Goal: Task Accomplishment & Management: Manage account settings

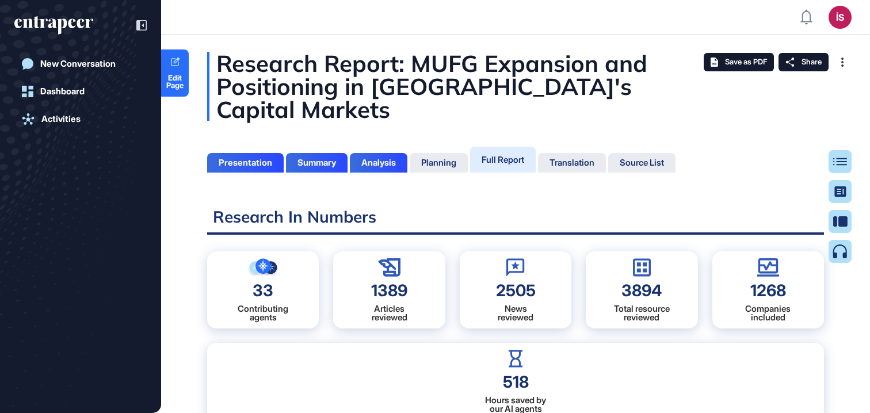
scroll to position [5, 1]
click at [838, 159] on icon at bounding box center [845, 161] width 14 height 7
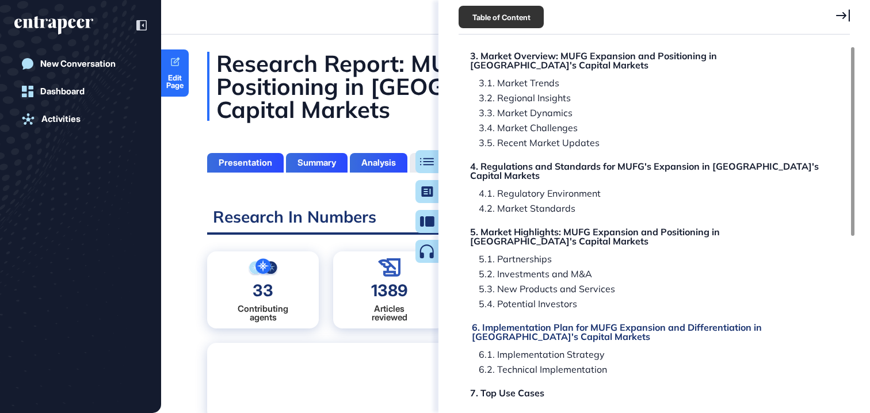
scroll to position [310, 0]
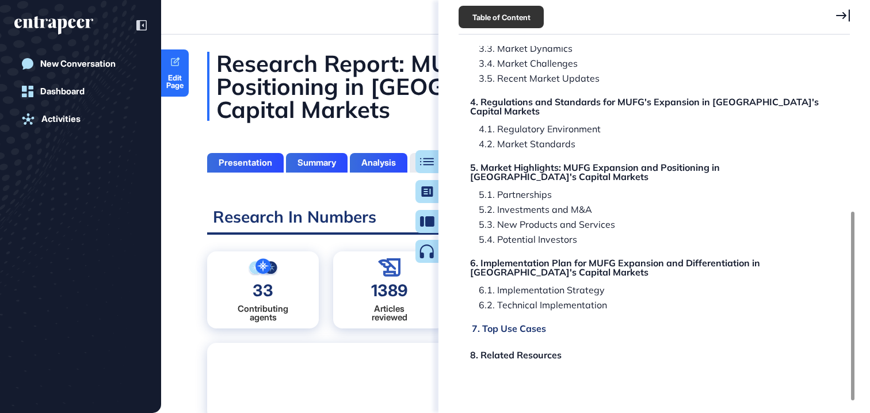
click at [505, 324] on div "7. Top Use Cases" at bounding box center [509, 328] width 74 height 9
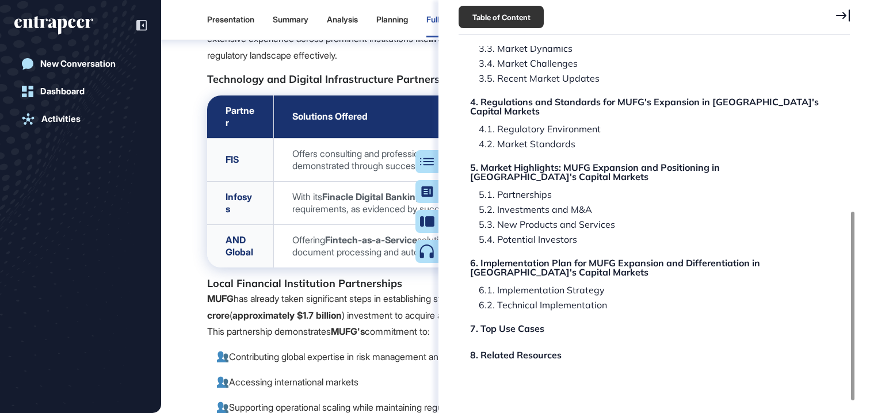
scroll to position [66757, 0]
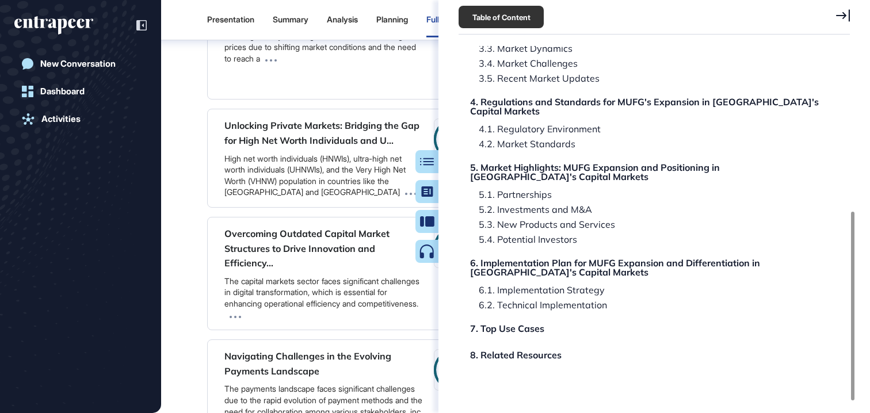
click at [838, 16] on icon at bounding box center [843, 15] width 14 height 13
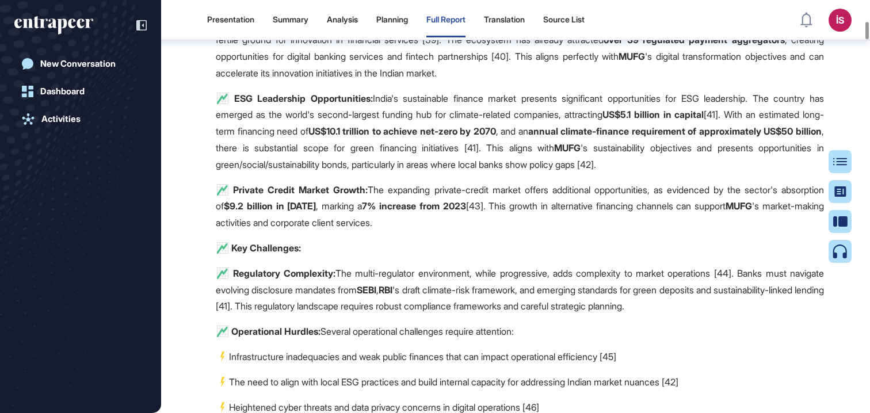
scroll to position [0, 0]
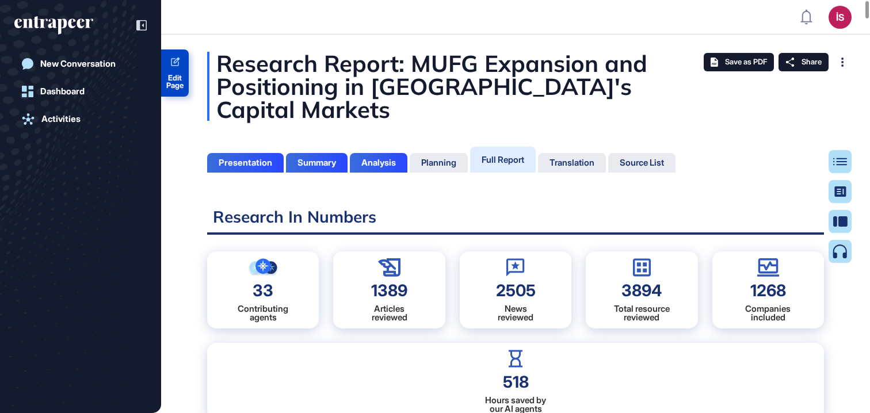
click at [177, 78] on span "Edit Page" at bounding box center [175, 81] width 28 height 15
click at [841, 159] on icon at bounding box center [845, 161] width 14 height 7
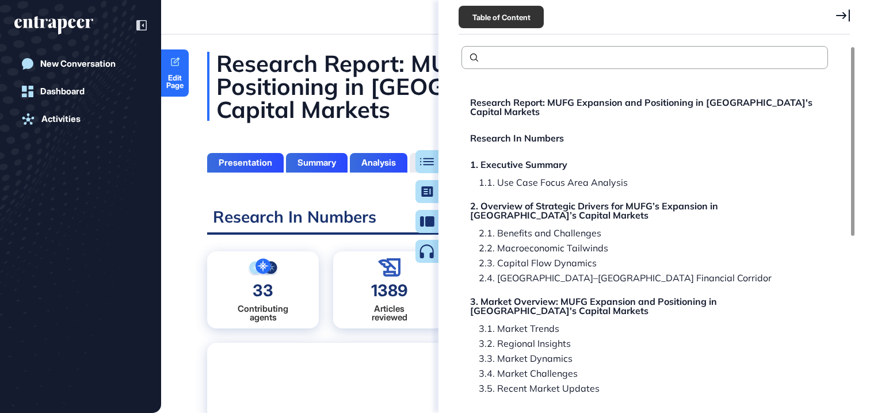
scroll to position [310, 0]
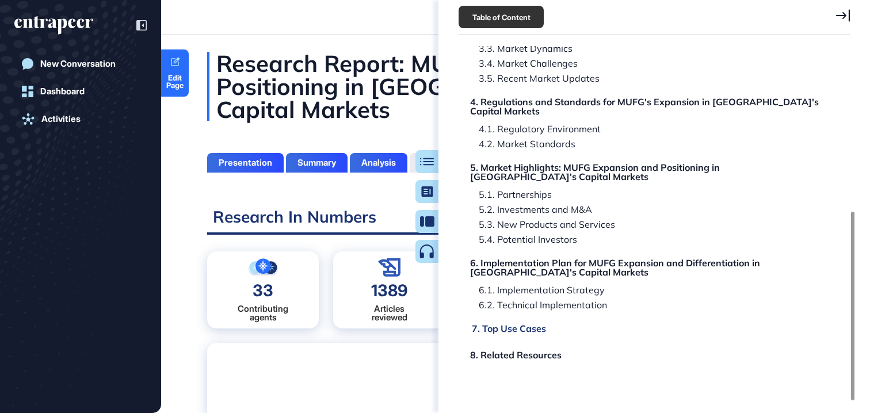
click at [505, 324] on div "7. Top Use Cases" at bounding box center [509, 328] width 74 height 9
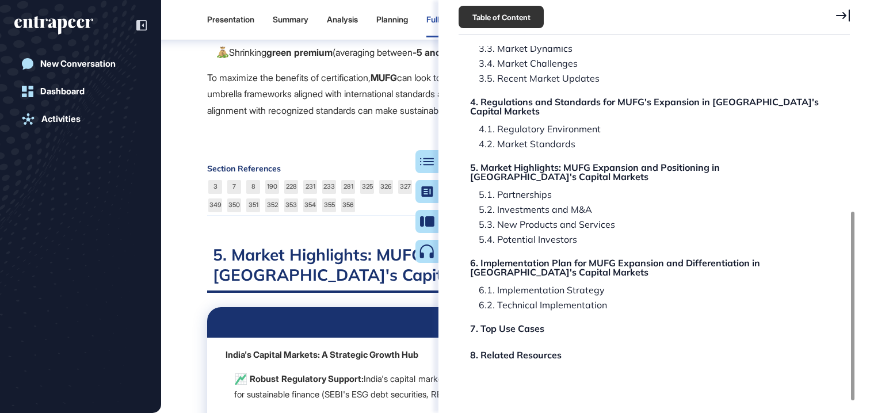
scroll to position [66757, 0]
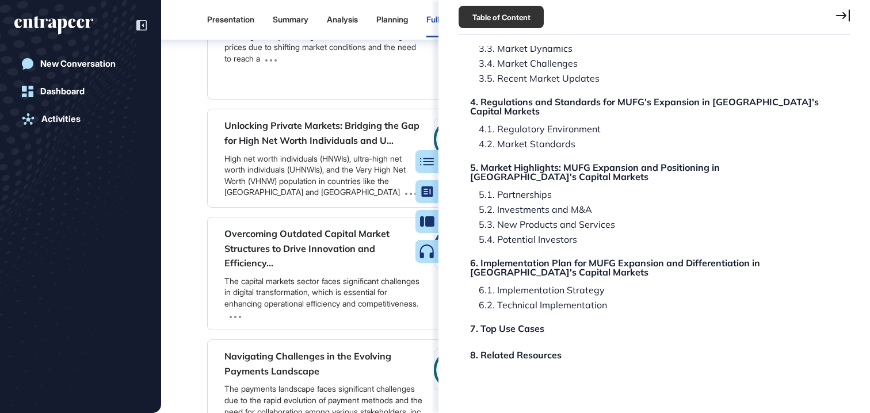
click at [848, 17] on icon at bounding box center [843, 15] width 14 height 13
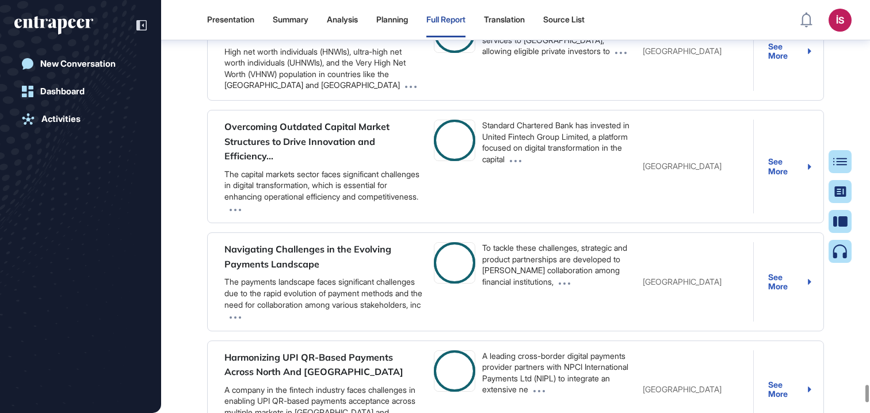
scroll to position [279, 0]
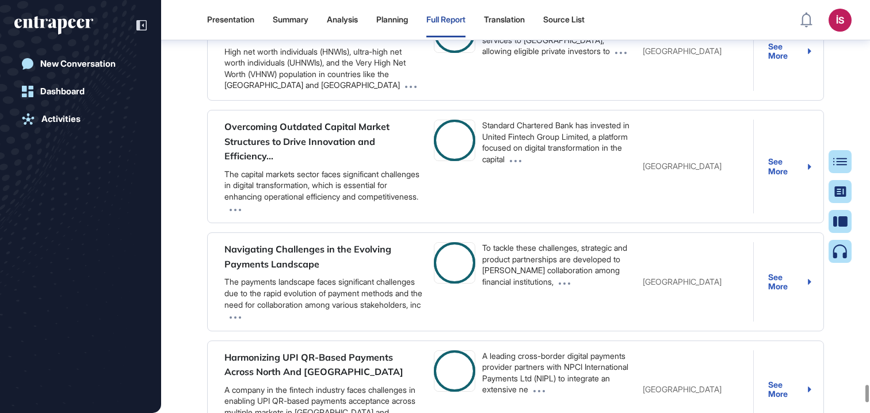
scroll to position [885, 0]
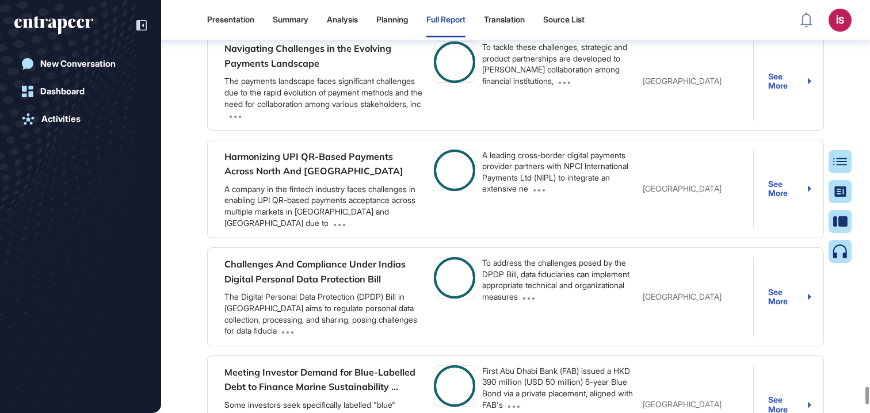
scroll to position [67224, 0]
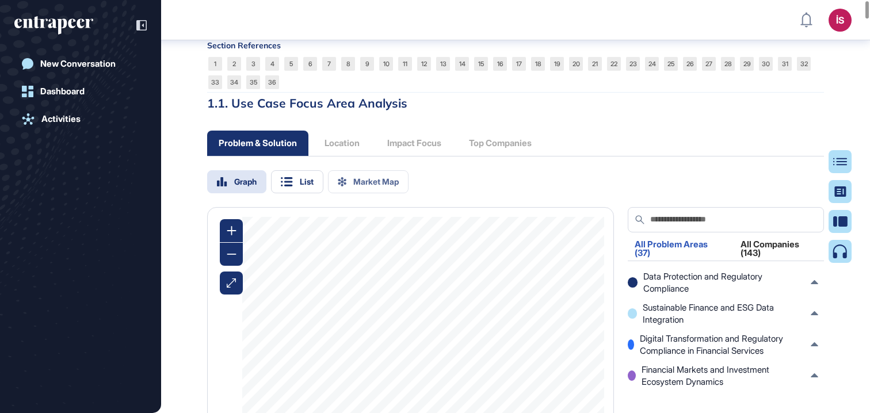
scroll to position [0, 0]
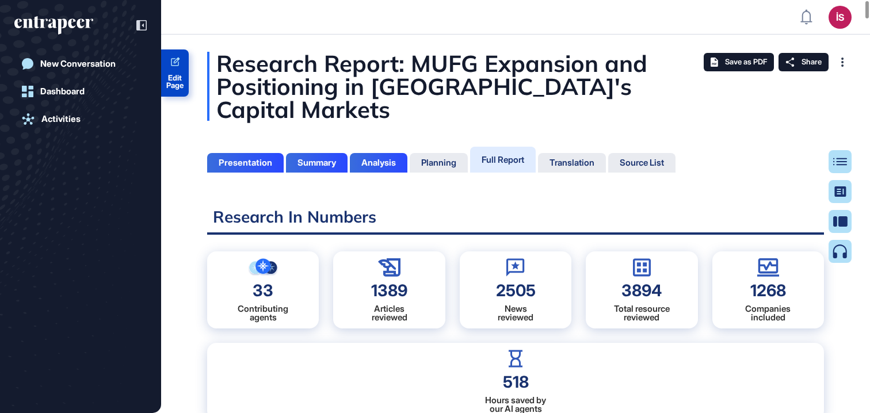
click at [177, 70] on link "Edit Page" at bounding box center [175, 72] width 28 height 47
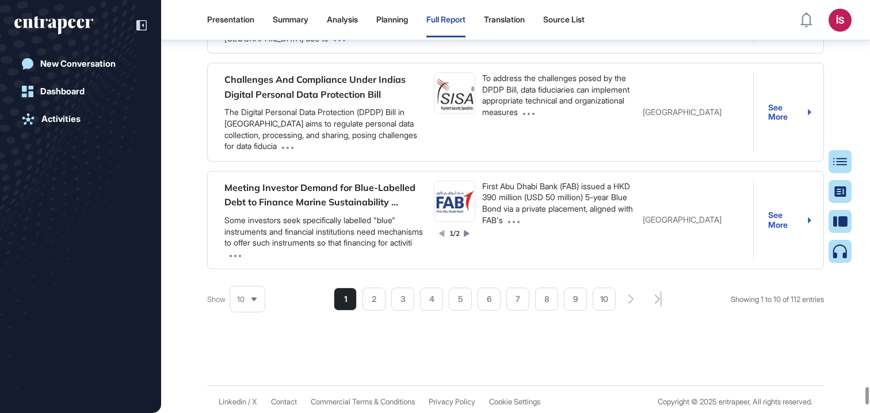
scroll to position [66715, 0]
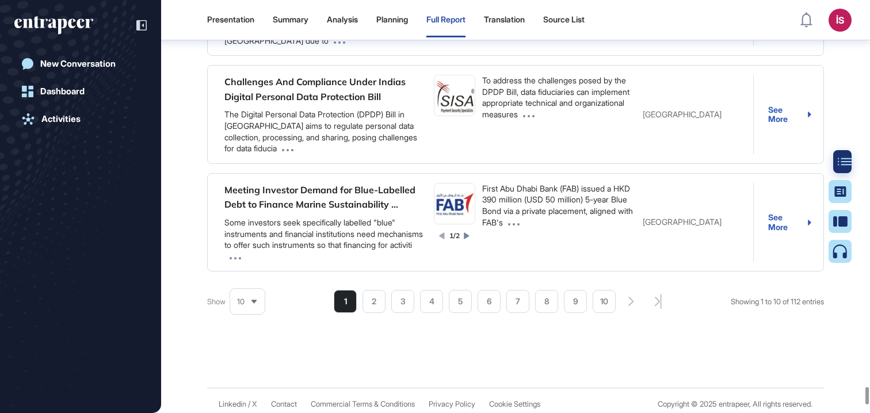
click at [835, 158] on div at bounding box center [844, 161] width 23 height 23
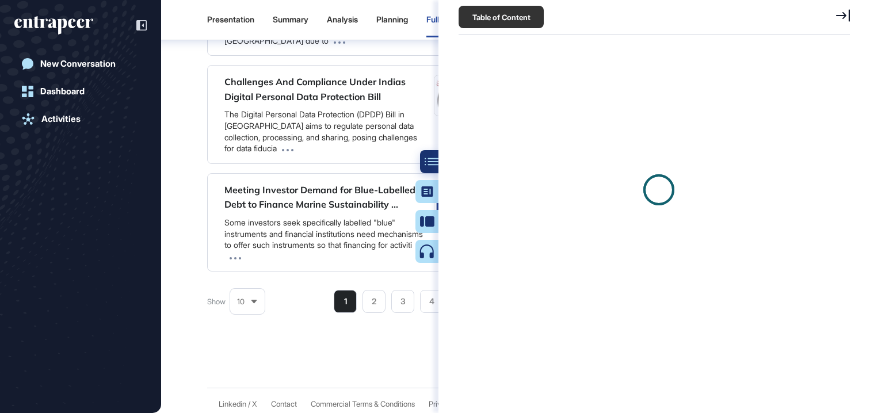
scroll to position [5, 1]
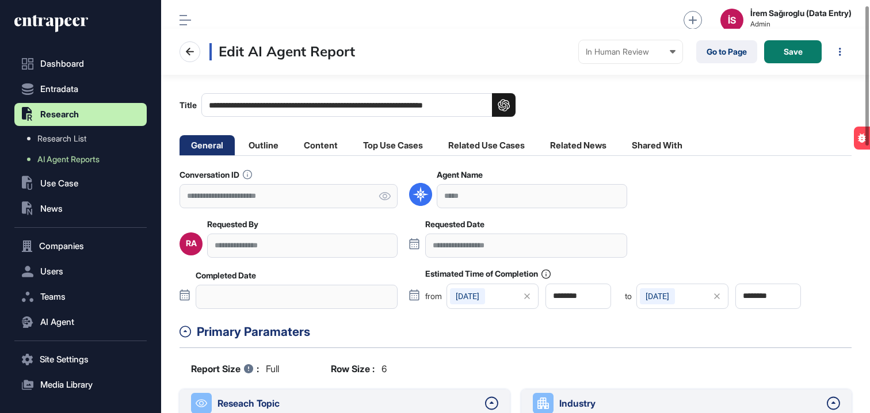
scroll to position [27, 0]
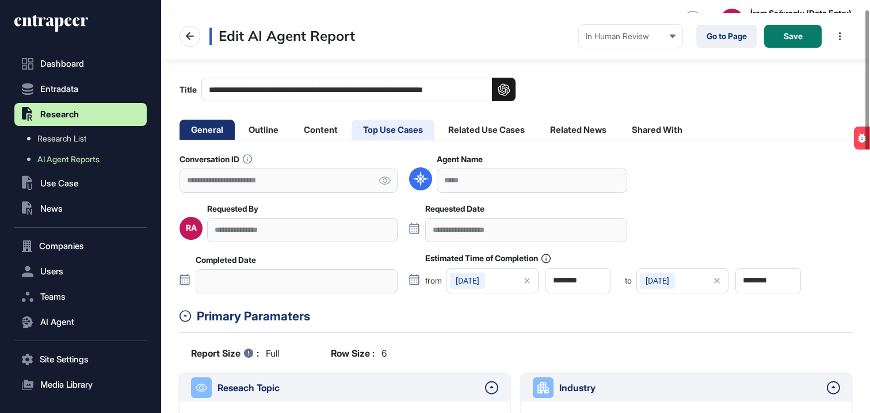
click at [407, 134] on li "Top Use Cases" at bounding box center [393, 130] width 83 height 20
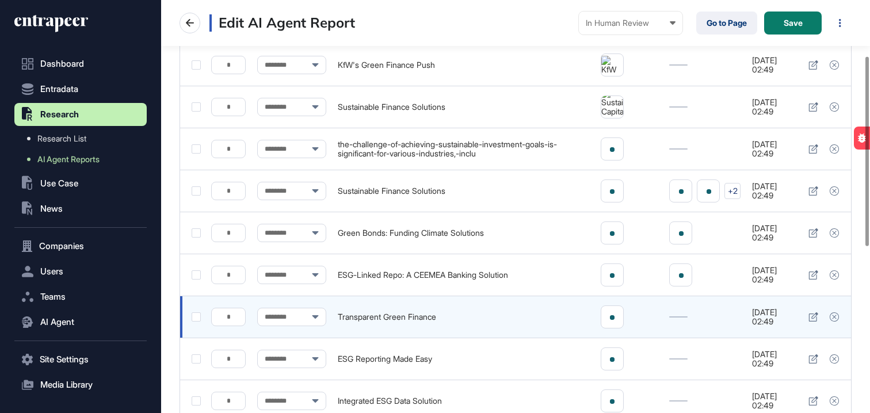
scroll to position [483, 0]
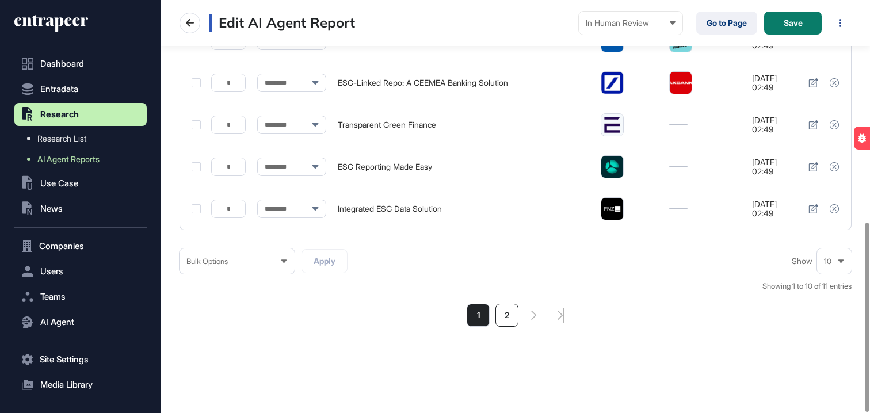
click at [513, 315] on li "2" at bounding box center [506, 315] width 23 height 23
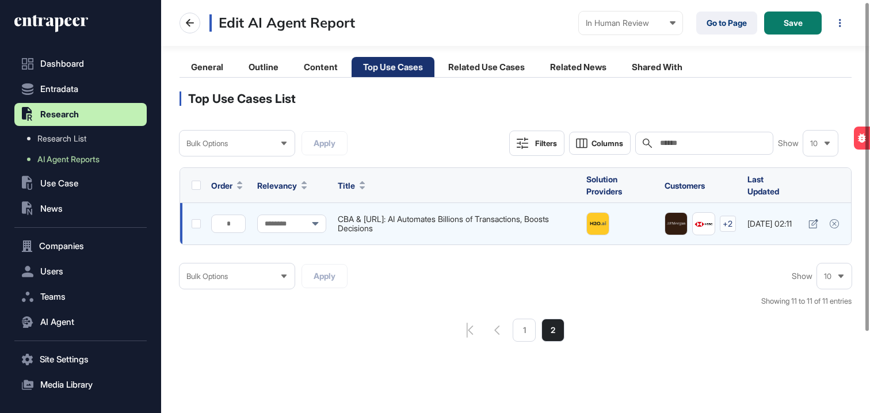
scroll to position [94, 0]
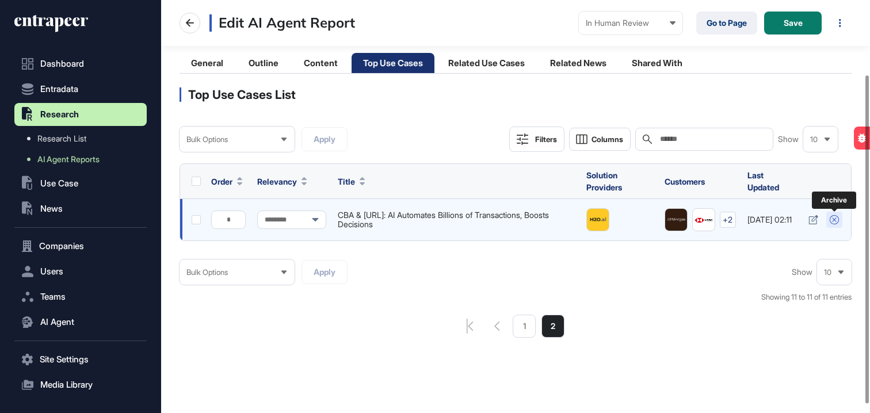
click at [835, 218] on icon at bounding box center [834, 219] width 9 height 9
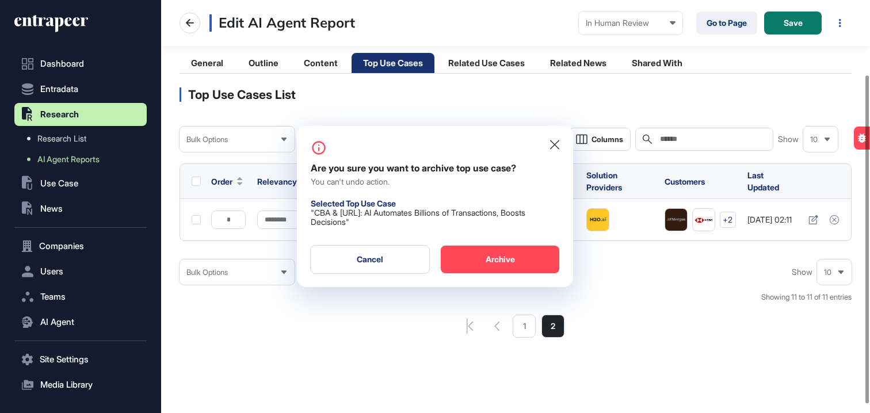
click at [518, 262] on div "Archive" at bounding box center [500, 260] width 119 height 28
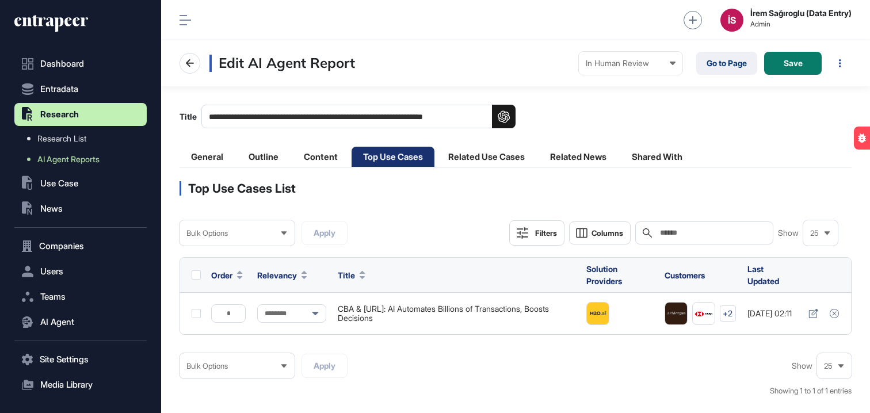
scroll to position [1, 1]
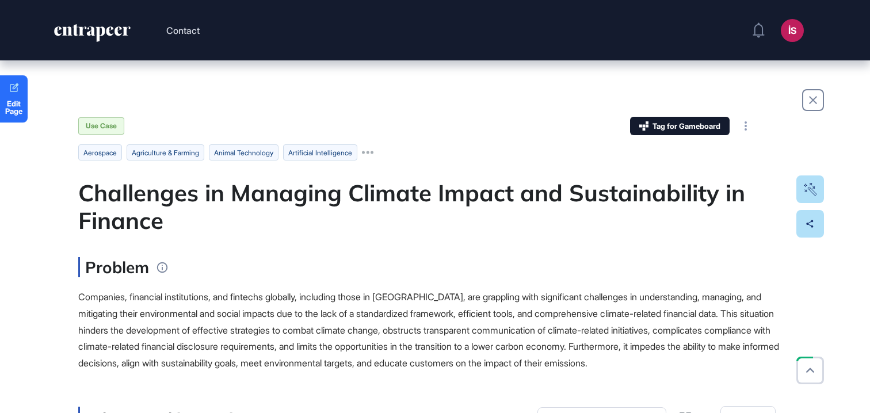
scroll to position [1085, 0]
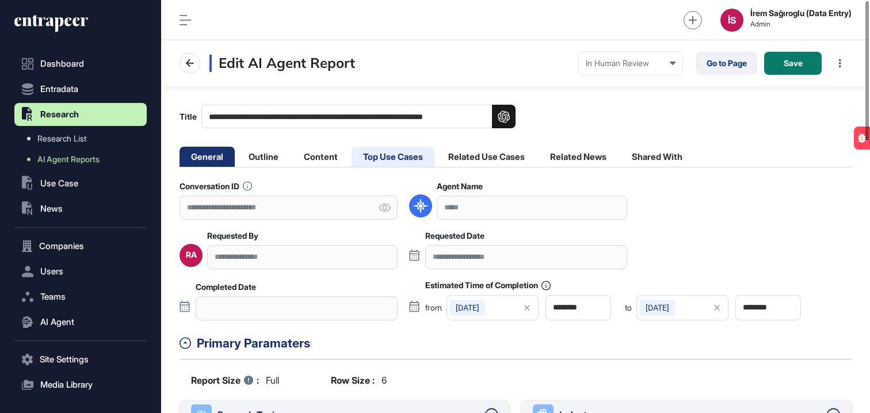
click at [407, 154] on li "Top Use Cases" at bounding box center [393, 157] width 83 height 20
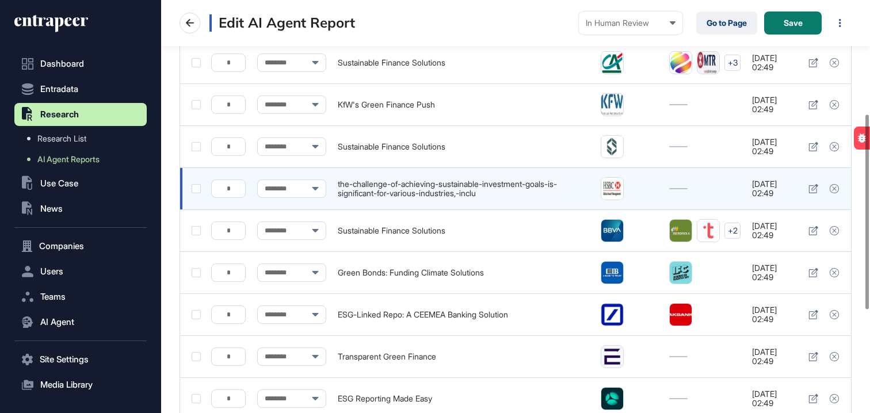
scroll to position [241, 0]
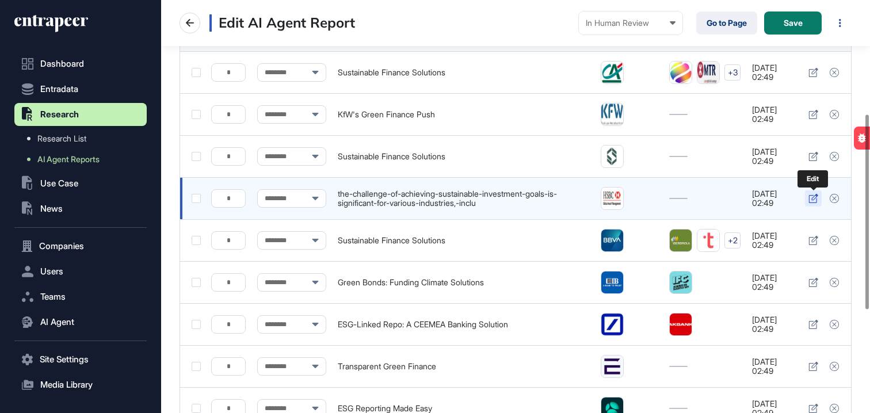
click at [810, 196] on icon at bounding box center [813, 198] width 10 height 9
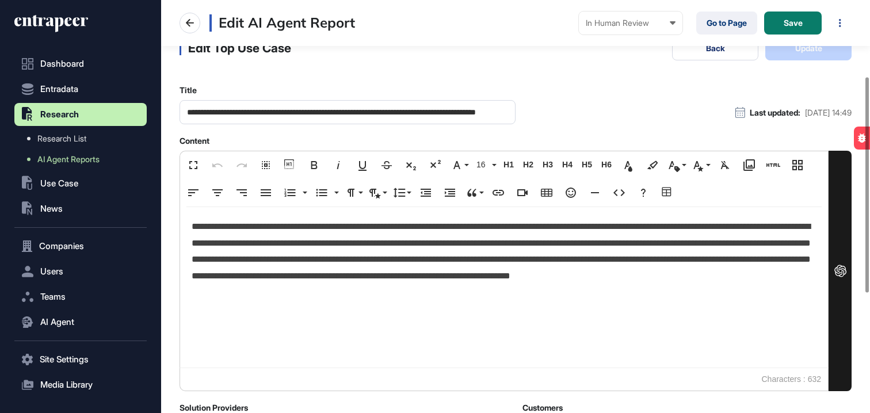
scroll to position [0, 83]
drag, startPoint x: 417, startPoint y: 119, endPoint x: 525, endPoint y: 113, distance: 108.3
click at [525, 113] on div "**********" at bounding box center [516, 112] width 672 height 24
